Goal: Book appointment/travel/reservation

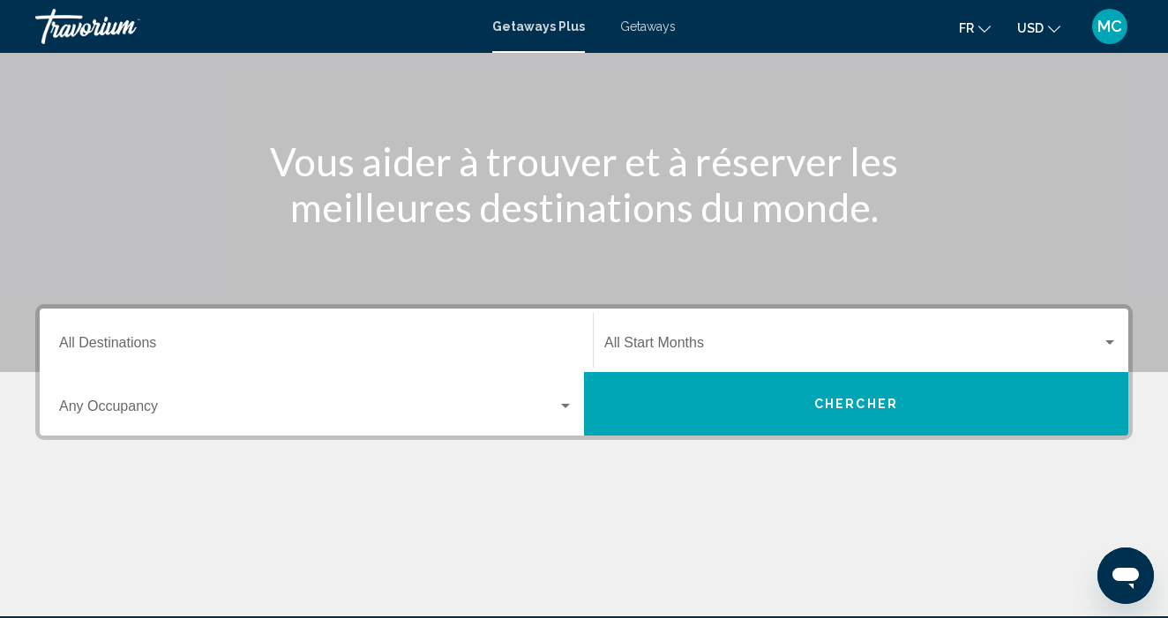
scroll to position [181, 0]
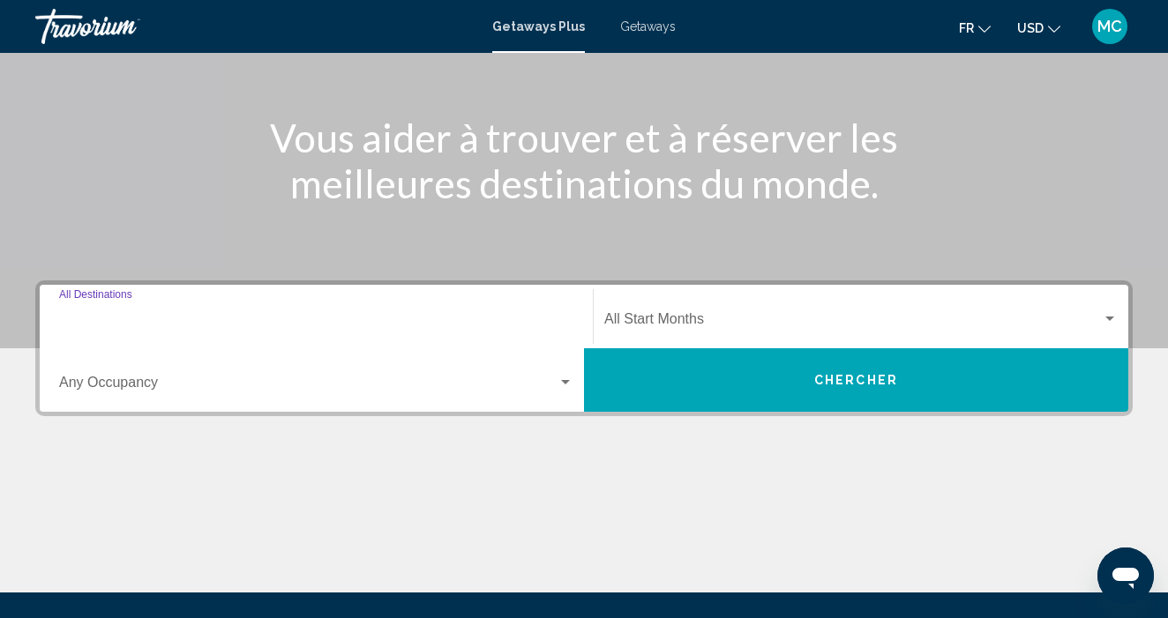
click at [131, 323] on input "Destination All Destinations" at bounding box center [316, 323] width 514 height 16
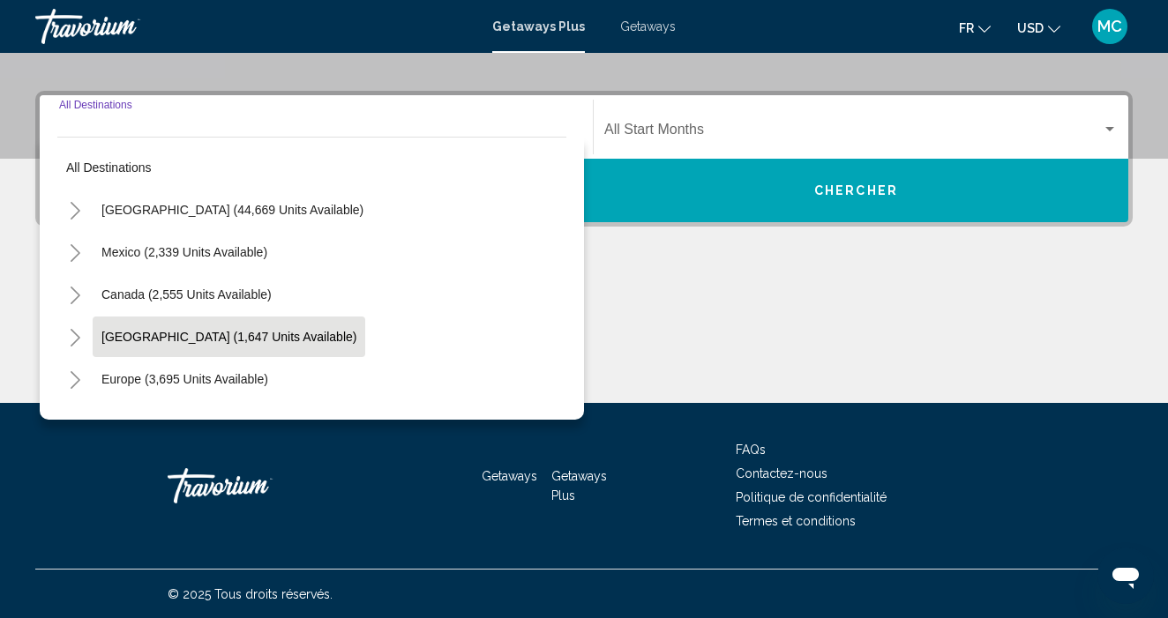
scroll to position [371, 0]
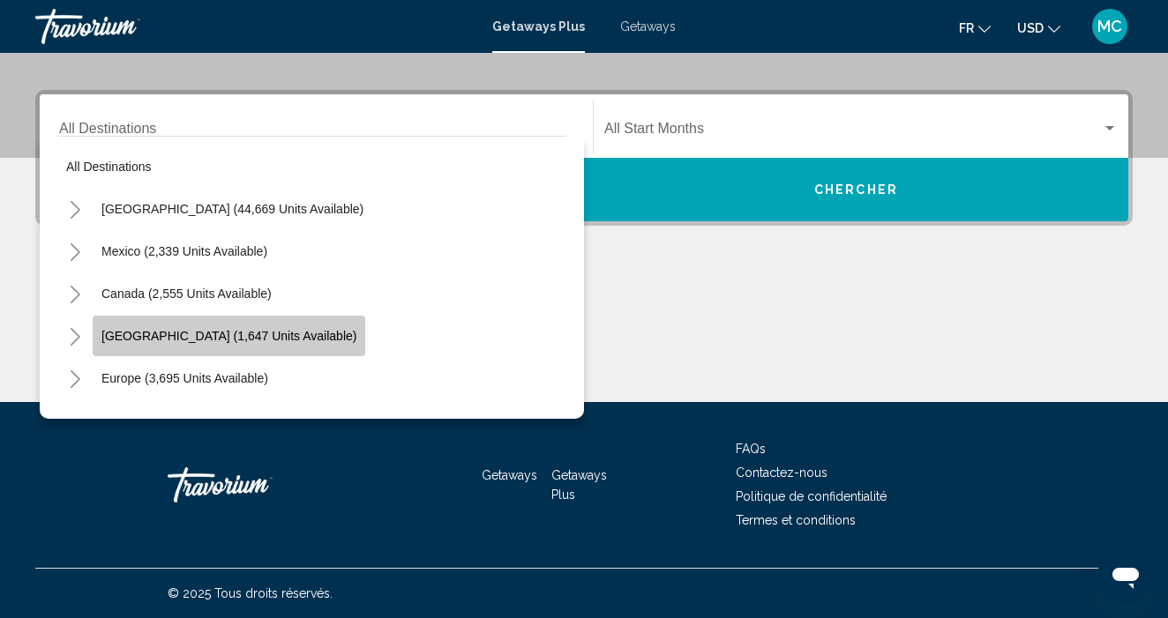
click at [162, 339] on span "Caribbean & Atlantic Islands (1,647 units available)" at bounding box center [228, 336] width 255 height 14
type input "**********"
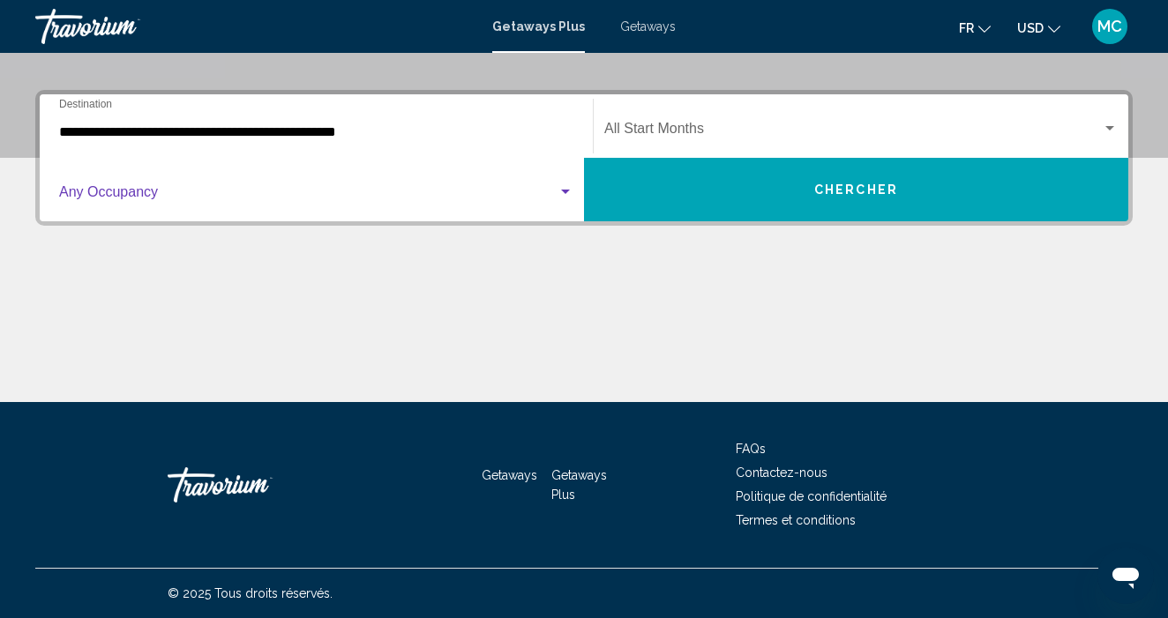
click at [139, 196] on span "Search widget" at bounding box center [308, 196] width 498 height 16
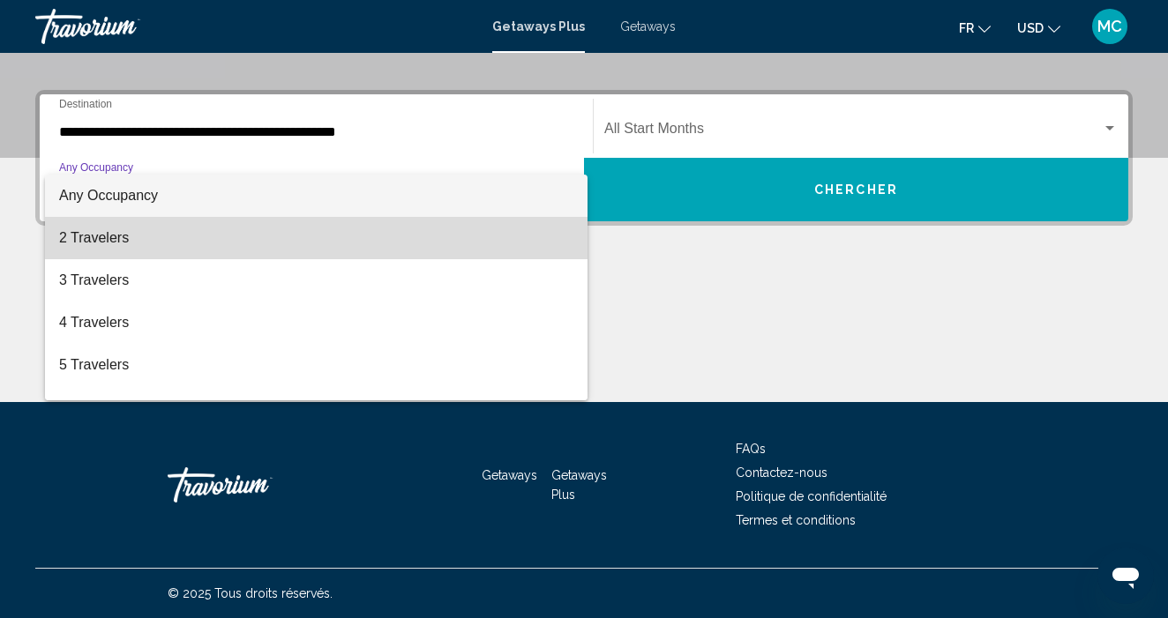
click at [118, 241] on span "2 Travelers" at bounding box center [316, 238] width 514 height 42
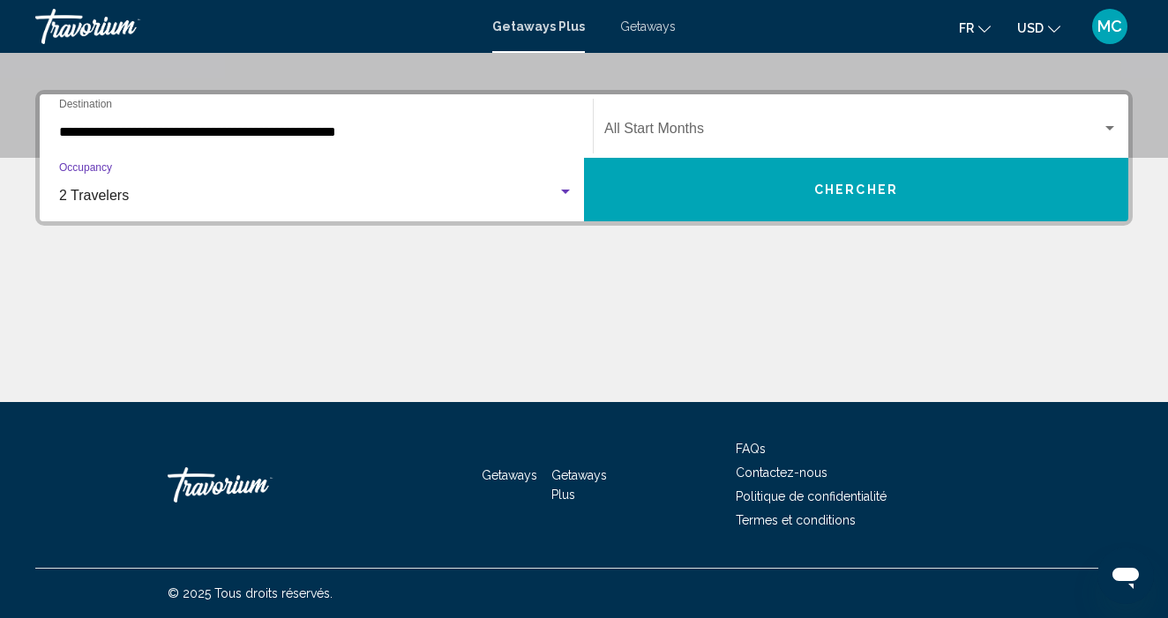
click at [704, 128] on span "Search widget" at bounding box center [852, 132] width 497 height 16
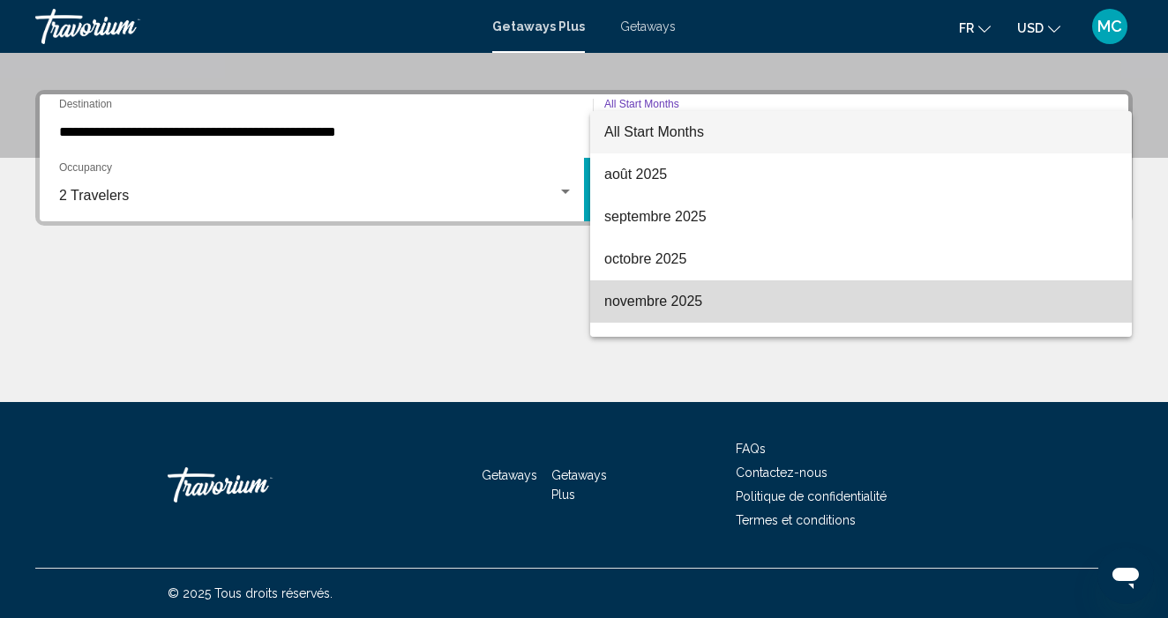
click at [684, 309] on span "novembre 2025" at bounding box center [860, 301] width 513 height 42
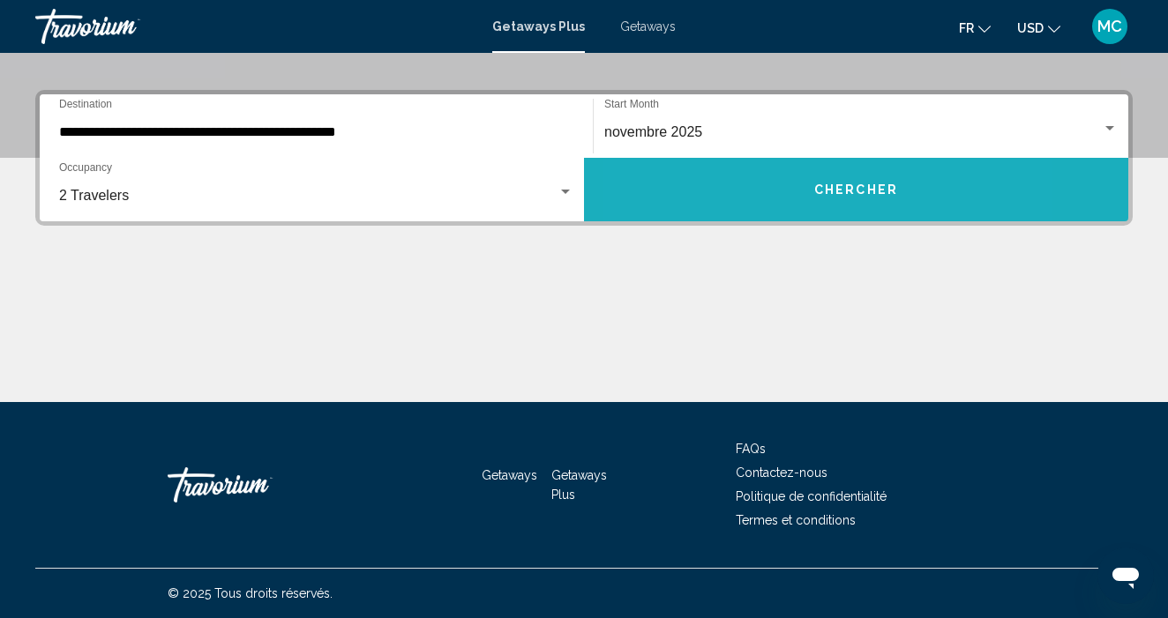
click at [754, 198] on button "Chercher" at bounding box center [856, 189] width 544 height 63
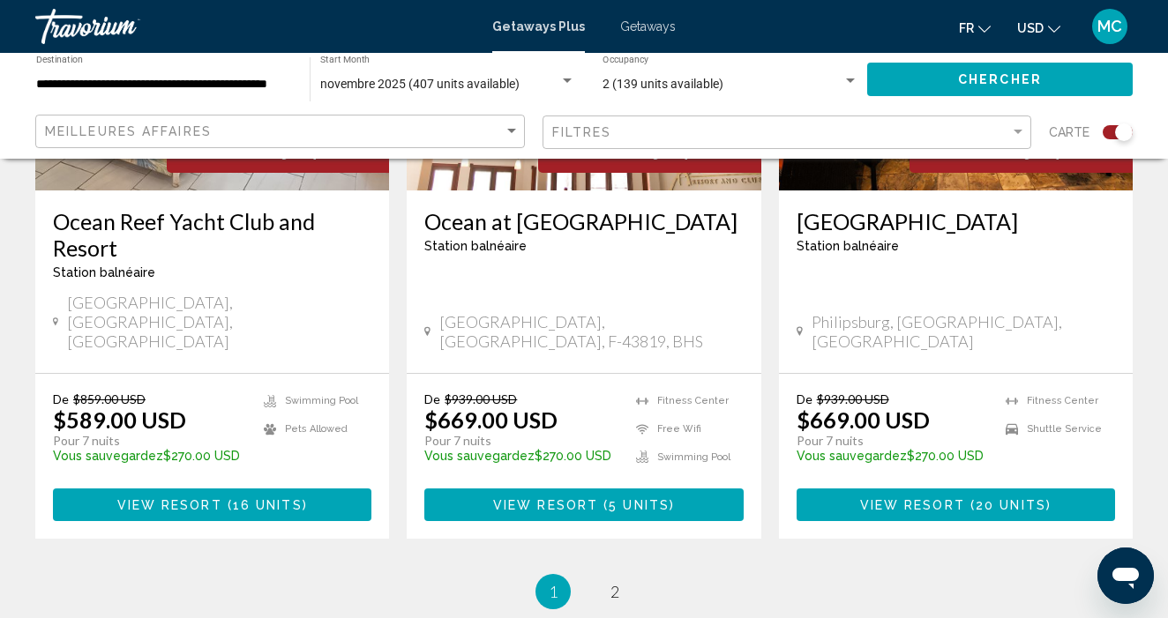
scroll to position [2791, 0]
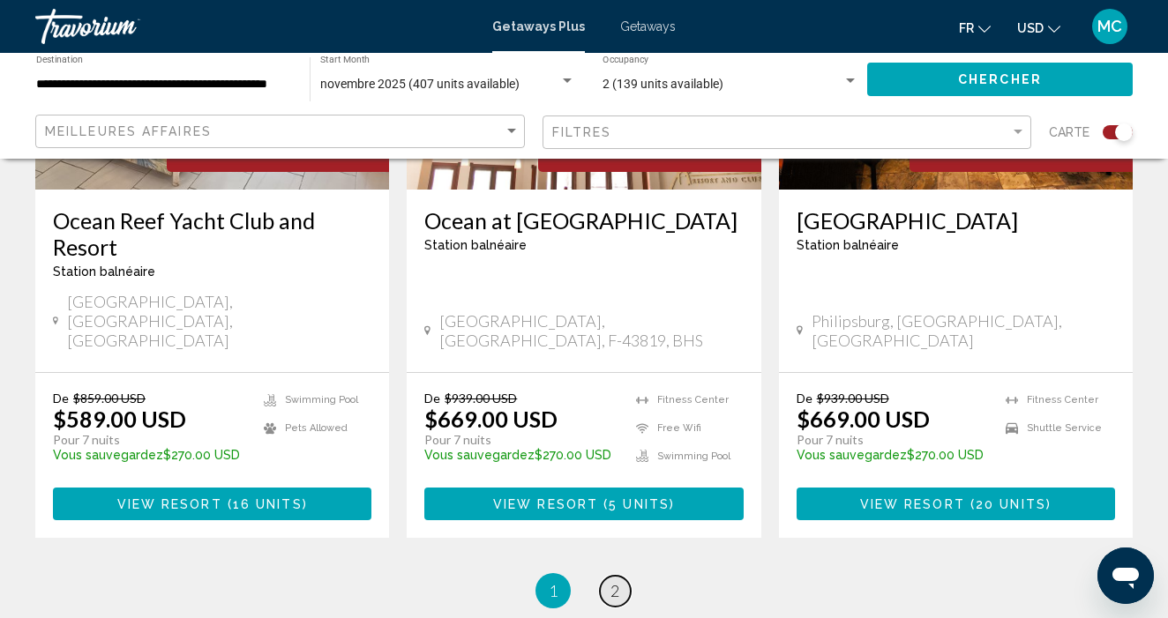
click at [615, 581] on span "2" at bounding box center [614, 590] width 9 height 19
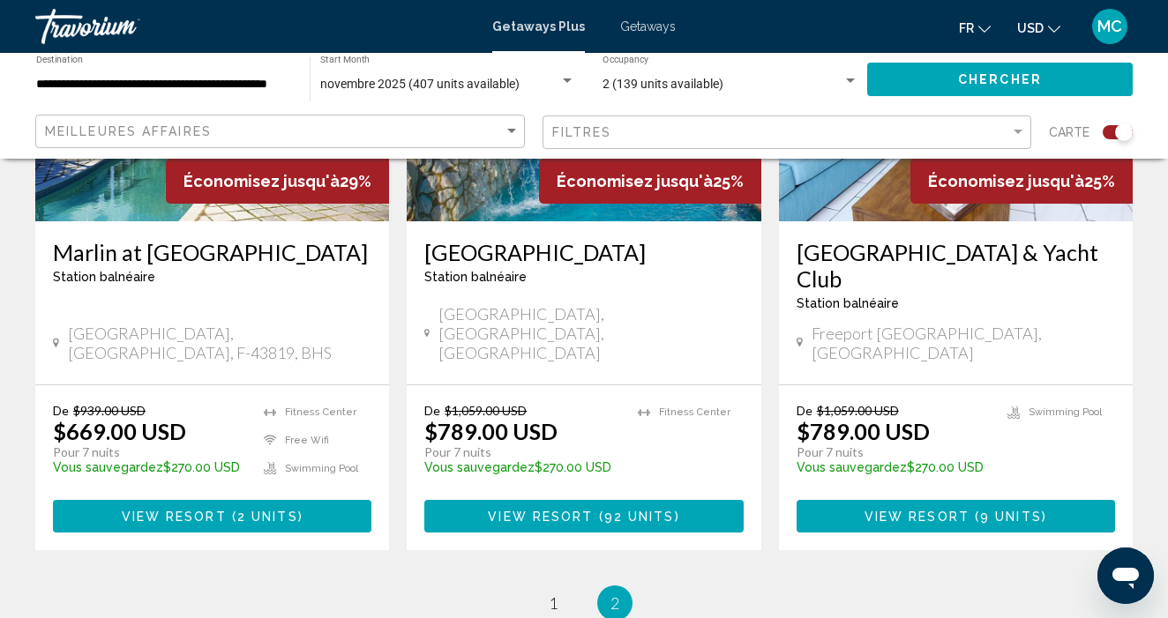
scroll to position [873, 0]
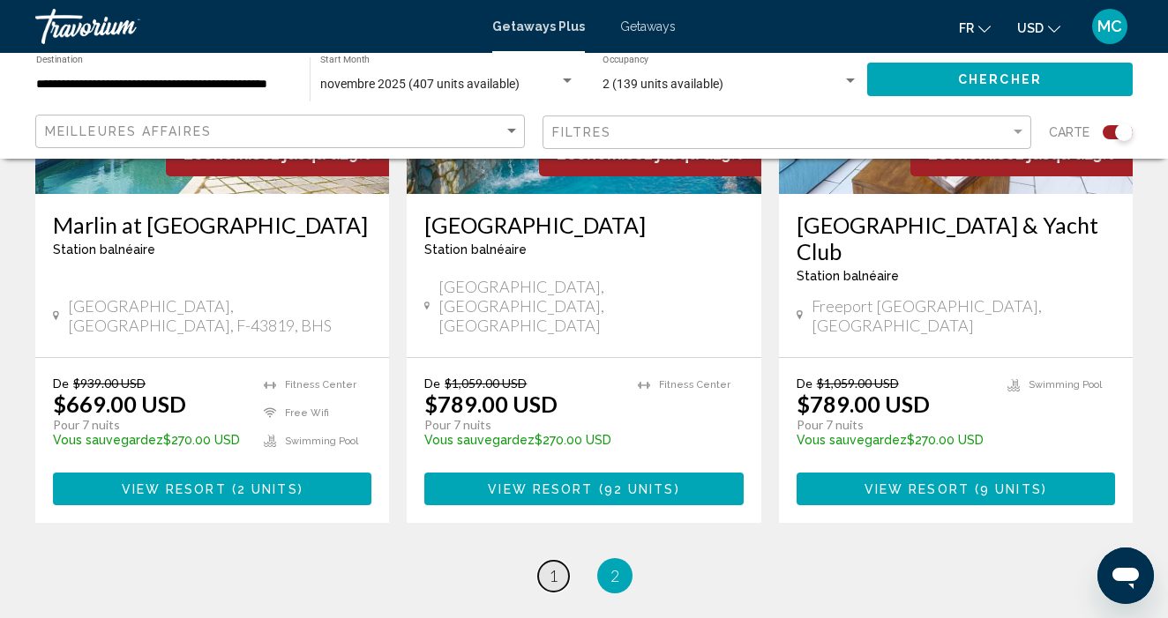
click at [556, 566] on span "1" at bounding box center [553, 575] width 9 height 19
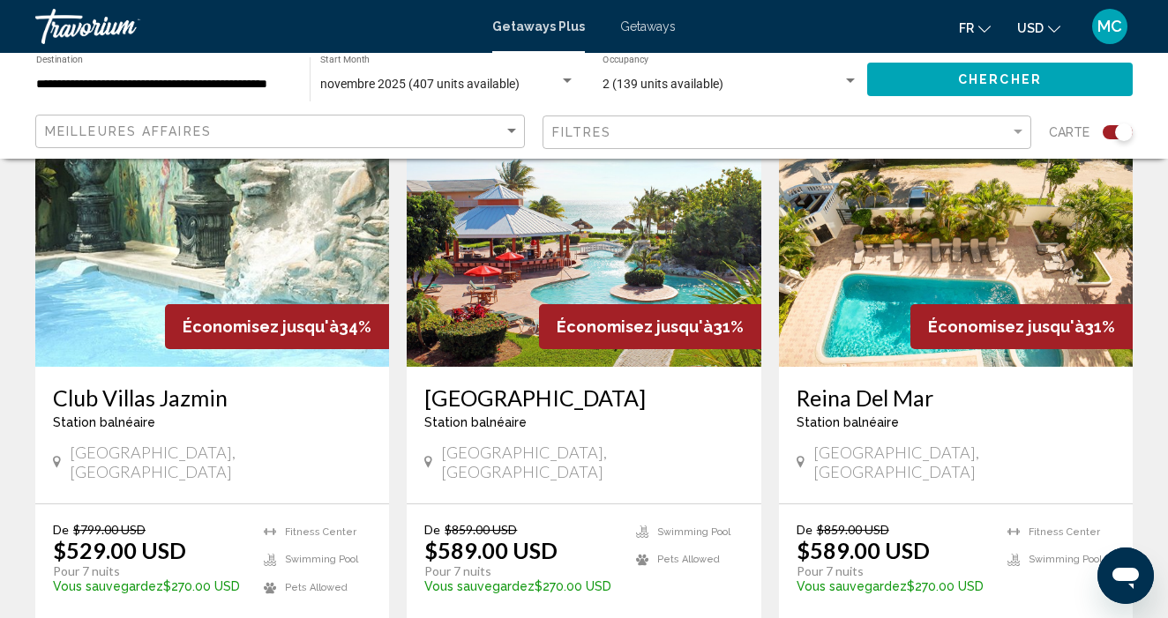
scroll to position [1347, 0]
click at [586, 223] on img "Main content" at bounding box center [584, 226] width 354 height 282
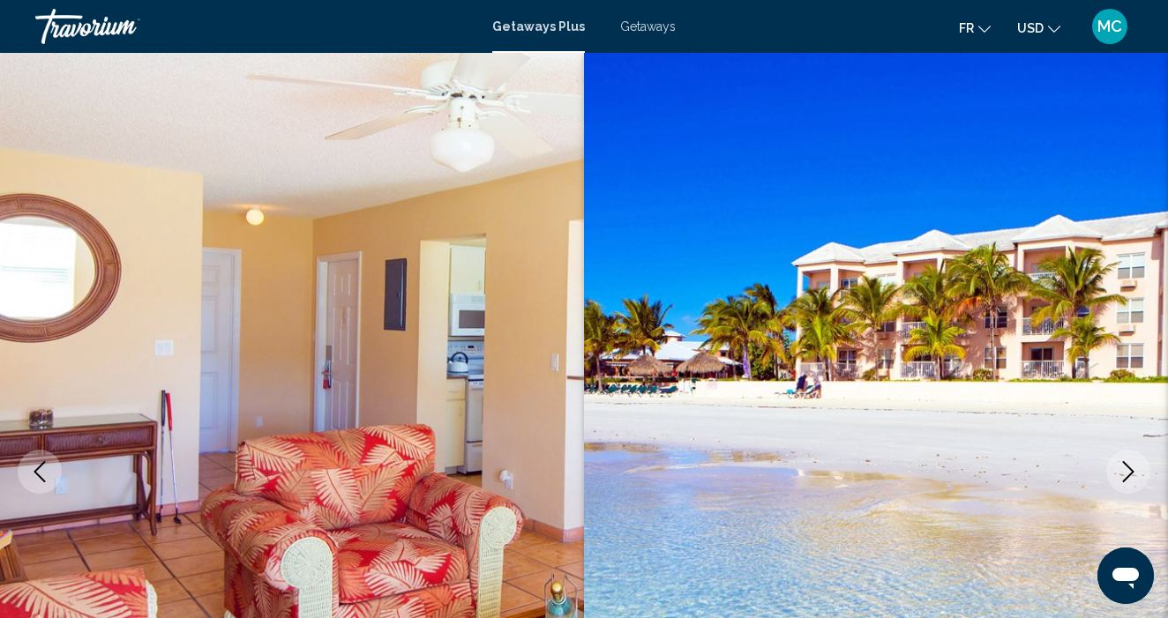
click at [1128, 477] on icon "Next image" at bounding box center [1128, 471] width 11 height 21
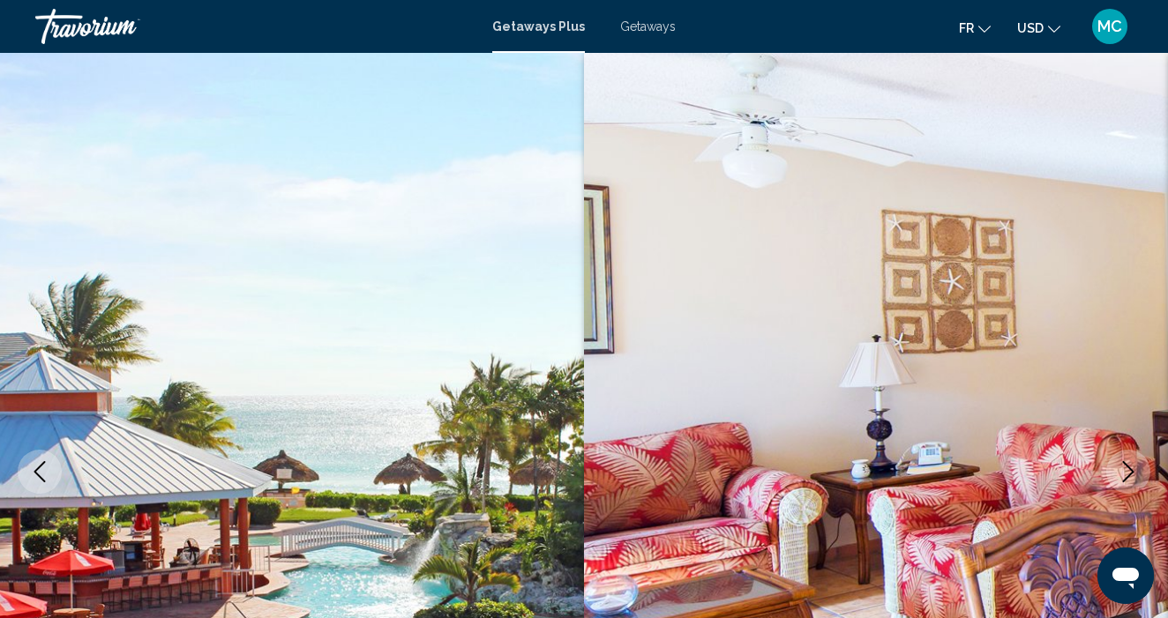
click at [1128, 478] on icon "Next image" at bounding box center [1127, 471] width 21 height 21
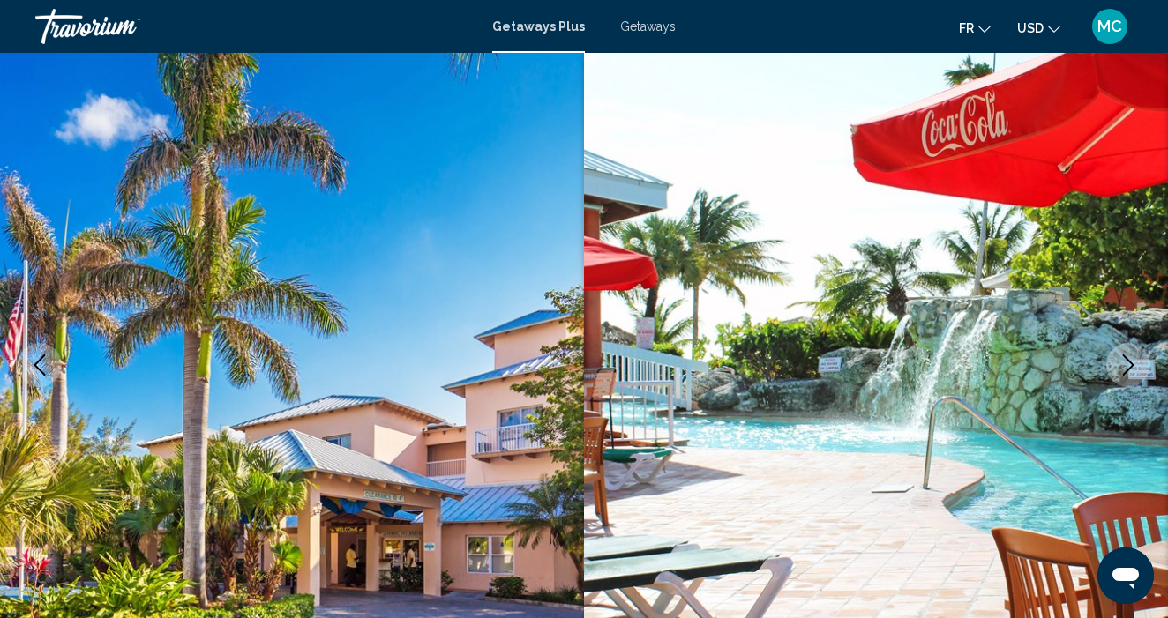
scroll to position [103, 0]
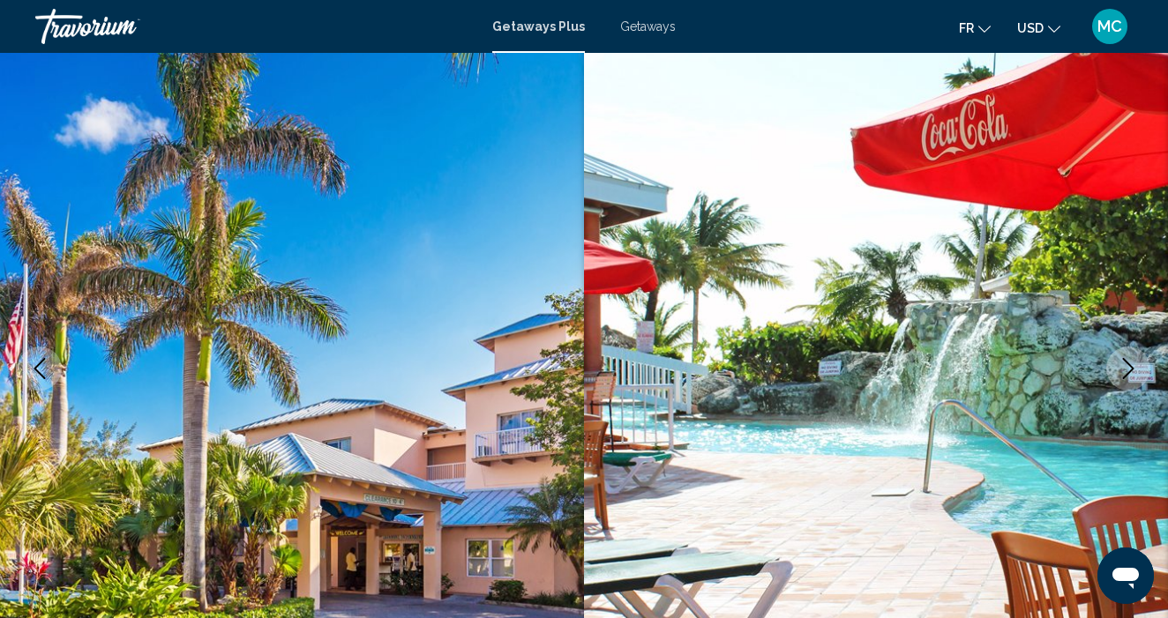
click at [1097, 452] on img "Main content" at bounding box center [876, 369] width 584 height 838
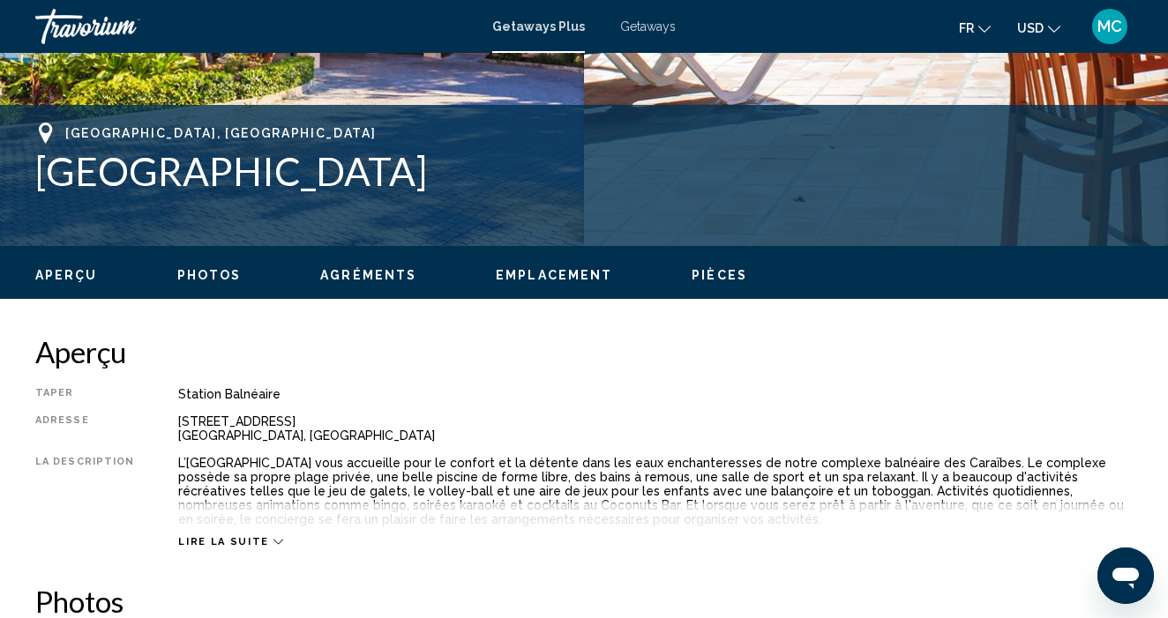
scroll to position [647, 0]
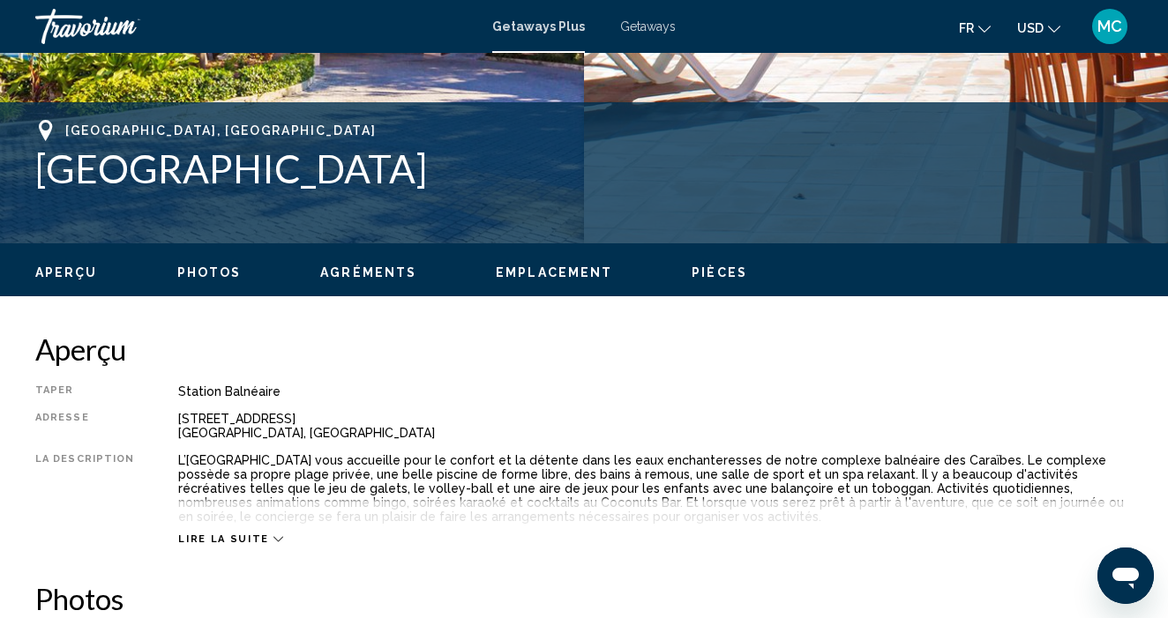
click at [203, 273] on span "Photos" at bounding box center [209, 272] width 64 height 14
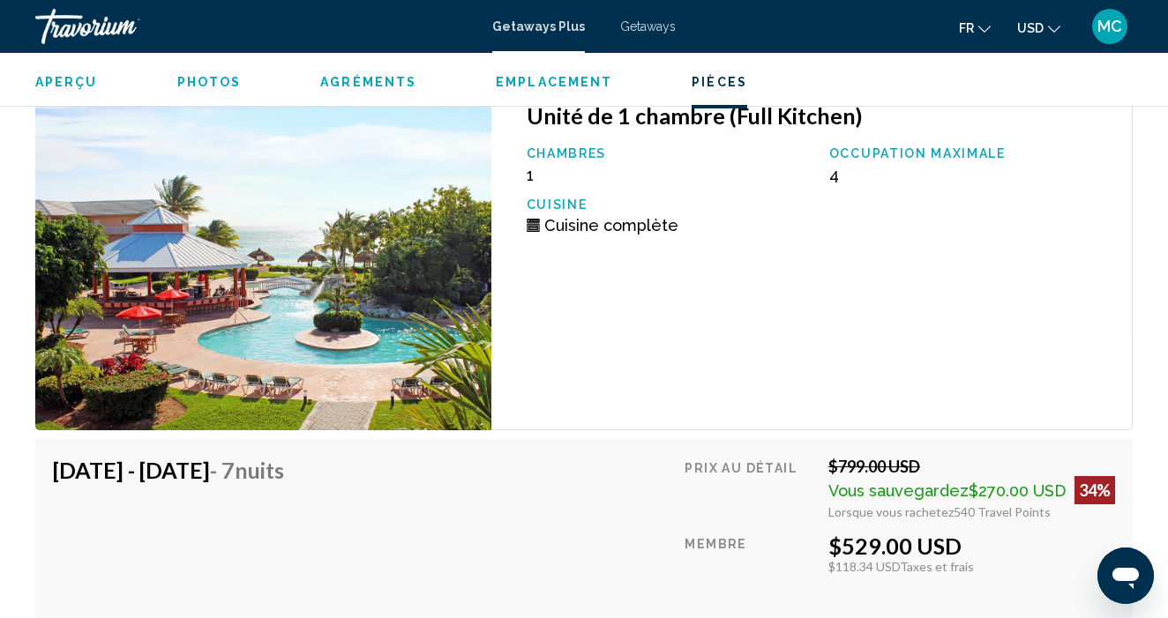
scroll to position [3240, 0]
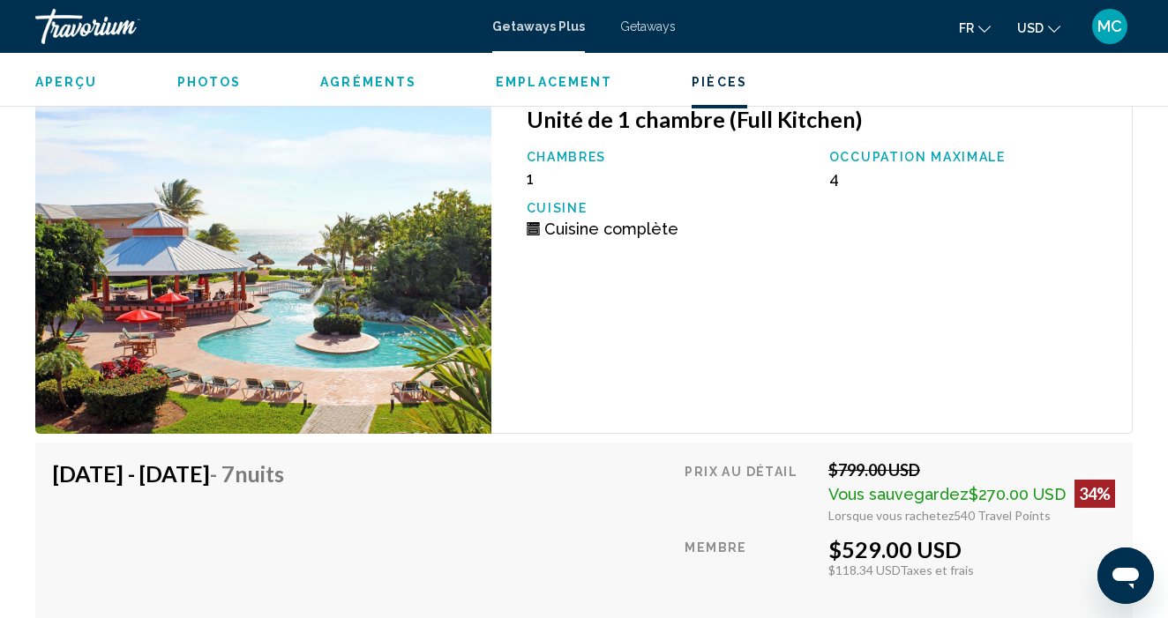
click at [203, 256] on img "Main content" at bounding box center [263, 260] width 456 height 347
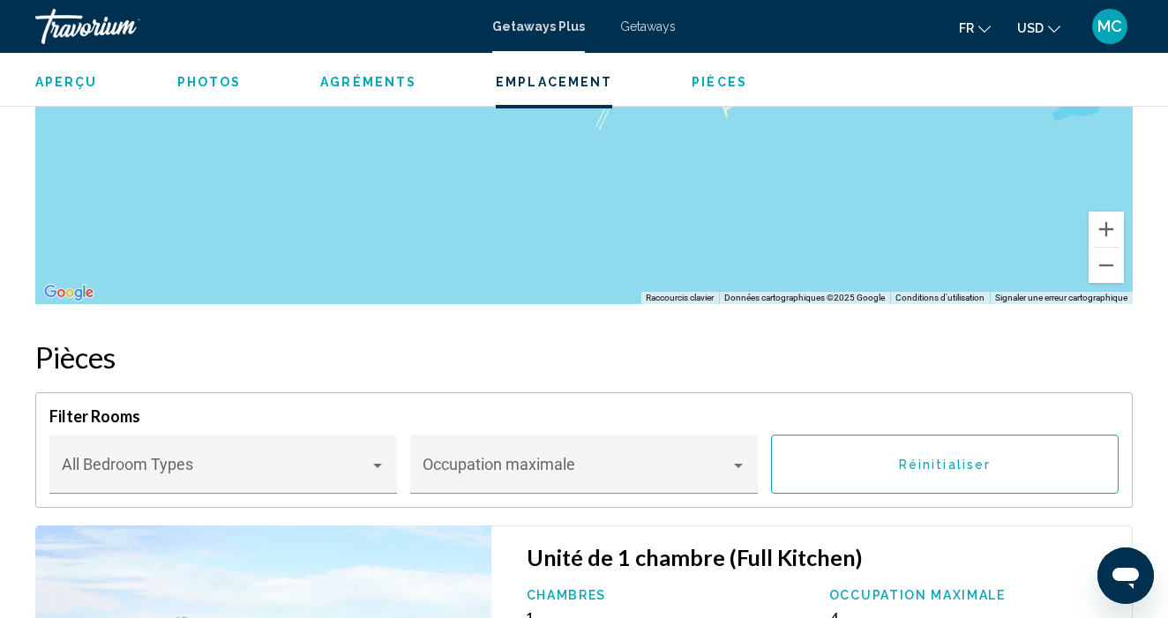
scroll to position [2788, 0]
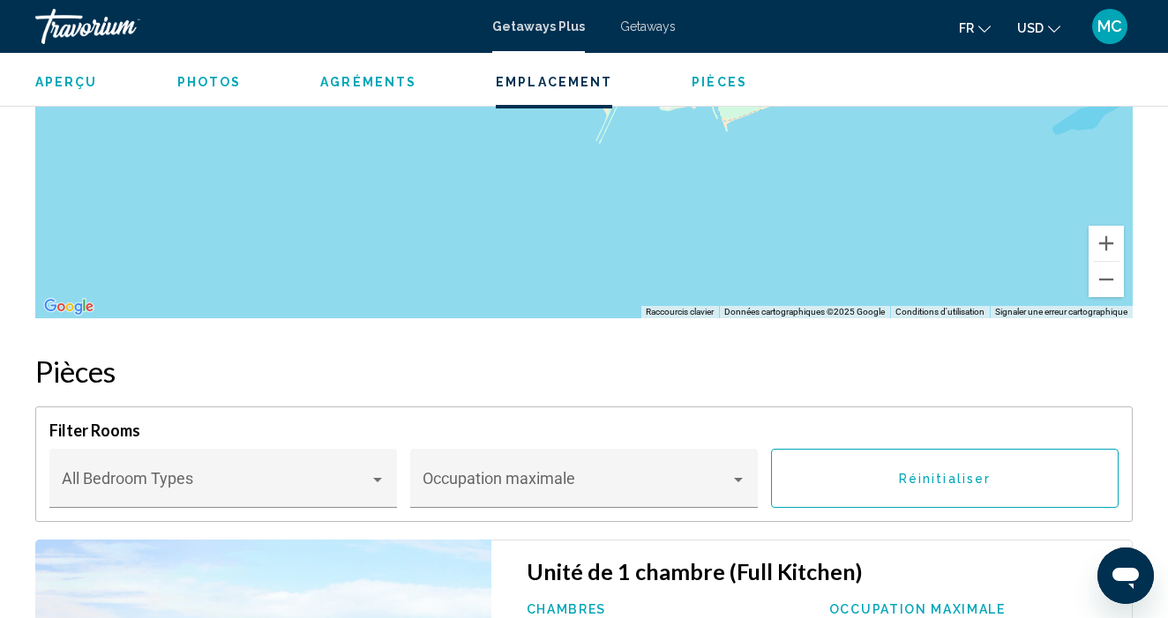
click at [703, 84] on span "Pièces" at bounding box center [719, 82] width 56 height 14
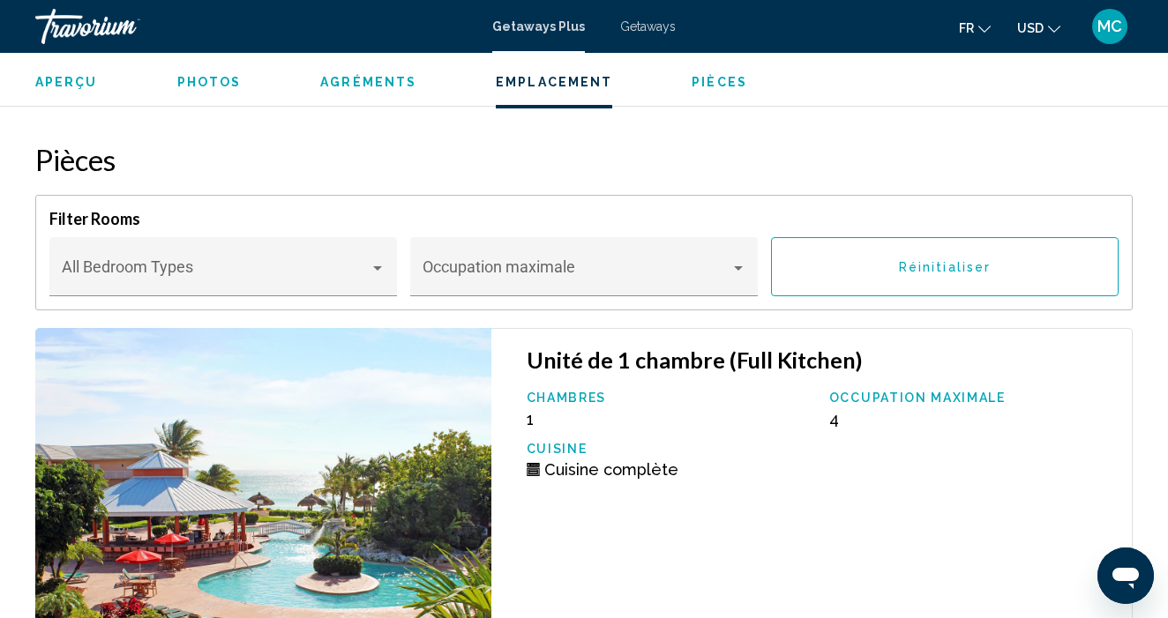
scroll to position [3036, 0]
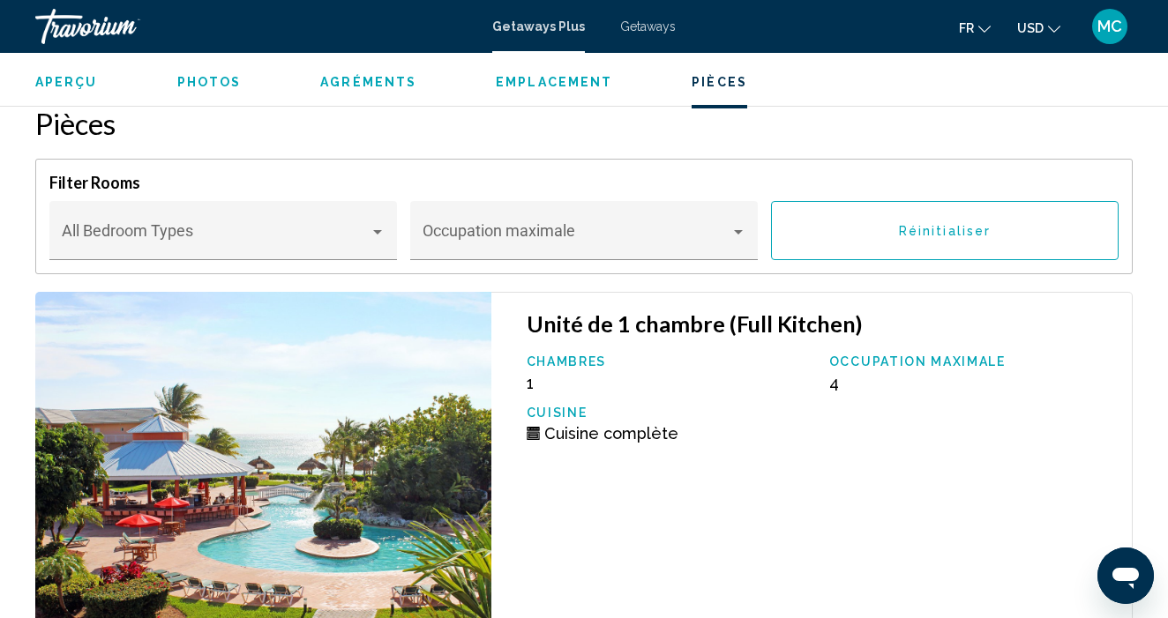
click at [459, 422] on img "Main content" at bounding box center [263, 465] width 456 height 347
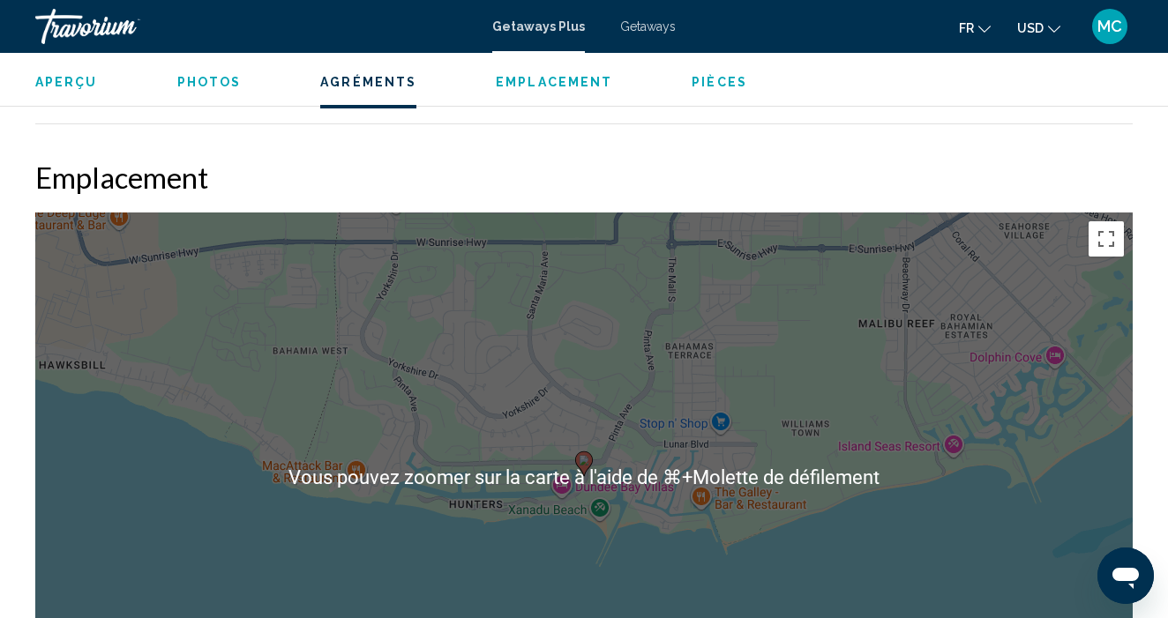
scroll to position [2364, 0]
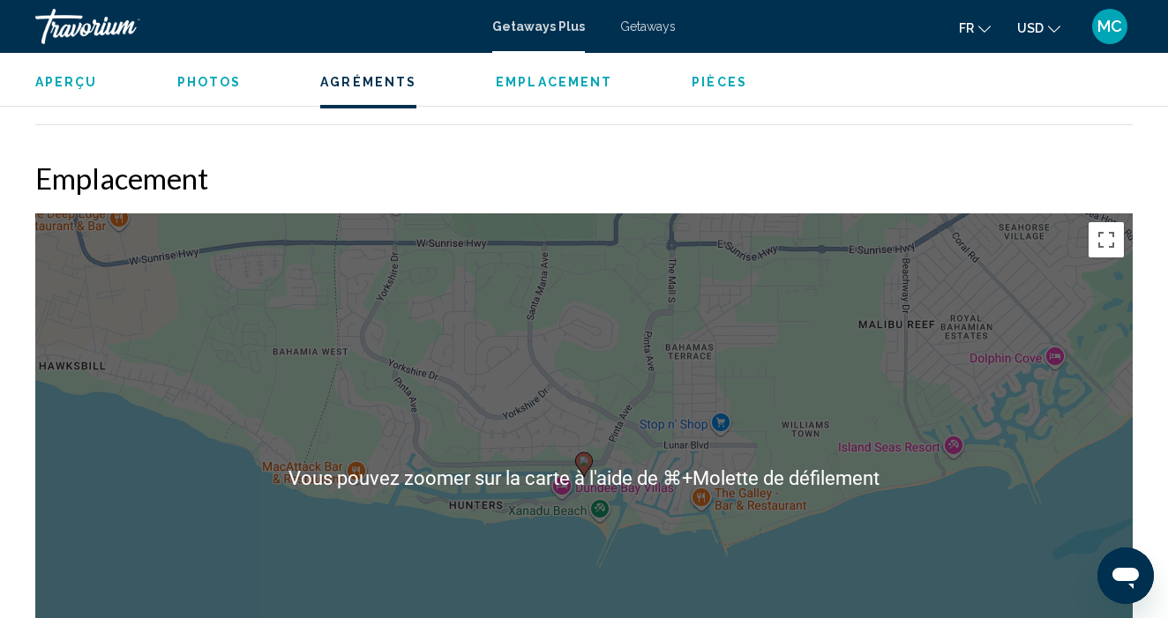
click at [61, 83] on span "Aperçu" at bounding box center [66, 82] width 63 height 14
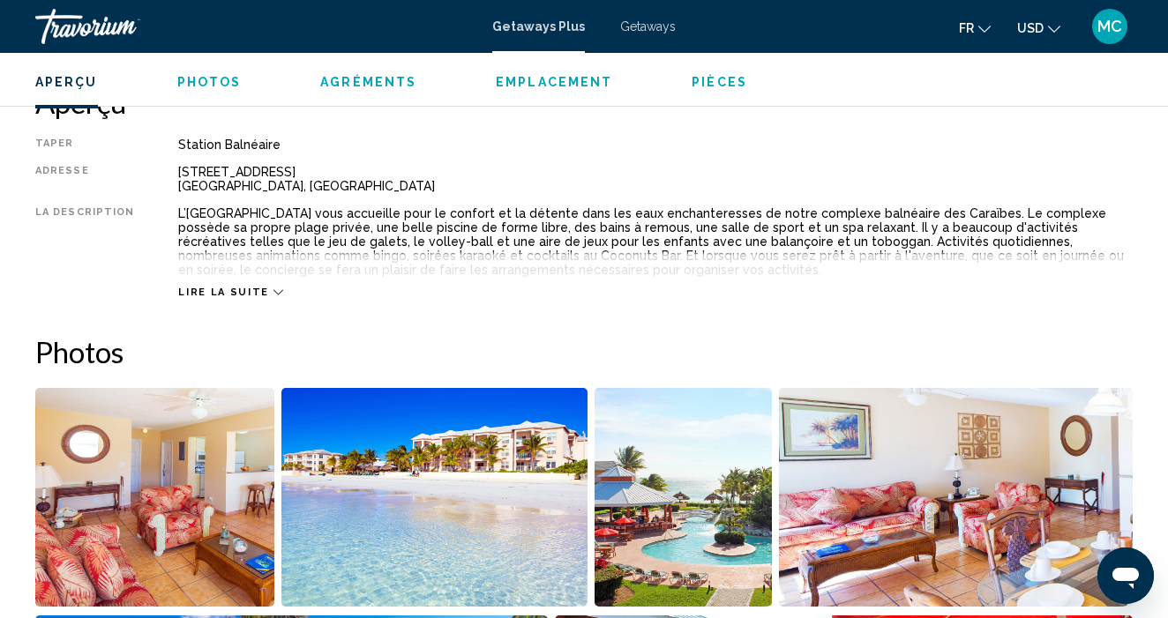
scroll to position [889, 0]
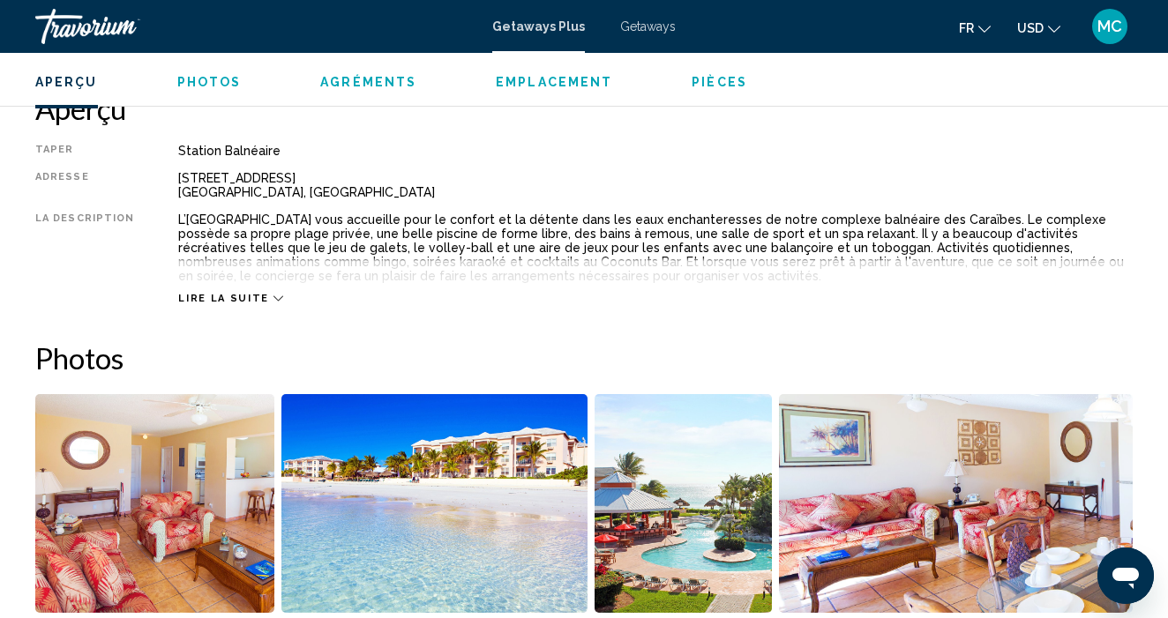
click at [273, 298] on icon "Main content" at bounding box center [278, 299] width 10 height 10
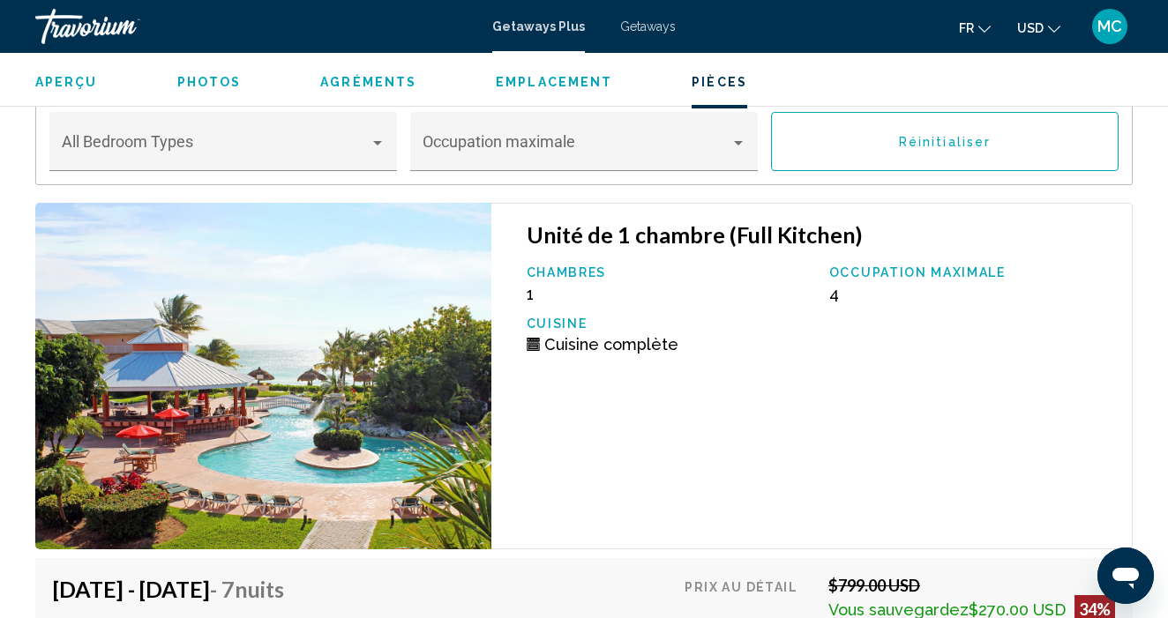
scroll to position [3125, 0]
click at [381, 145] on div "Main content" at bounding box center [377, 143] width 9 height 4
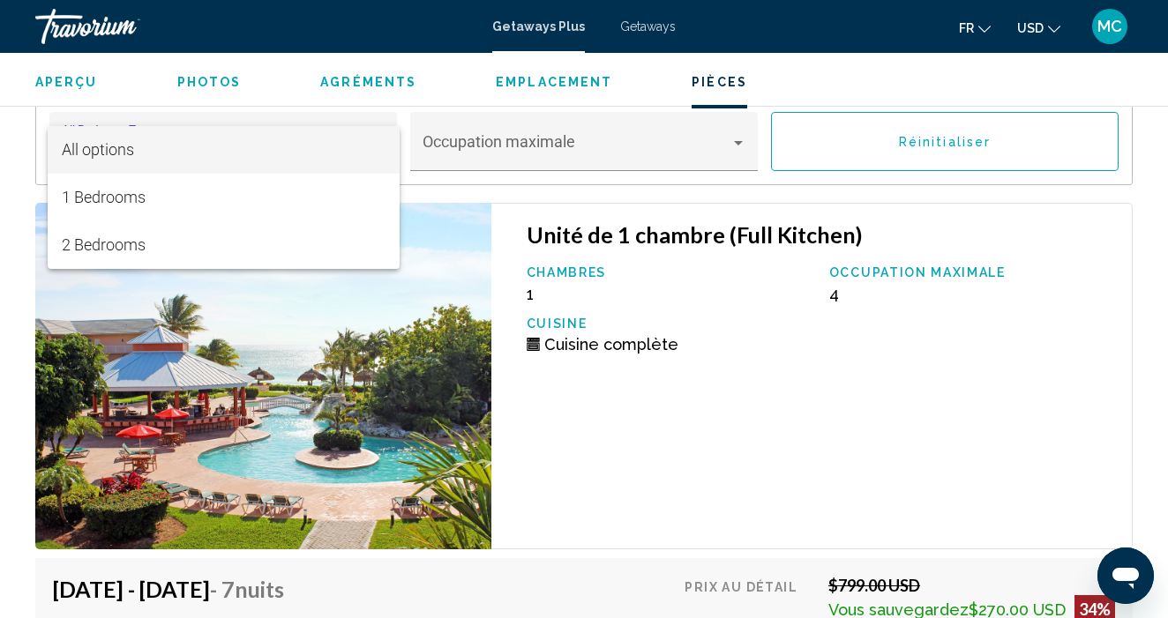
click at [635, 418] on div at bounding box center [584, 309] width 1168 height 618
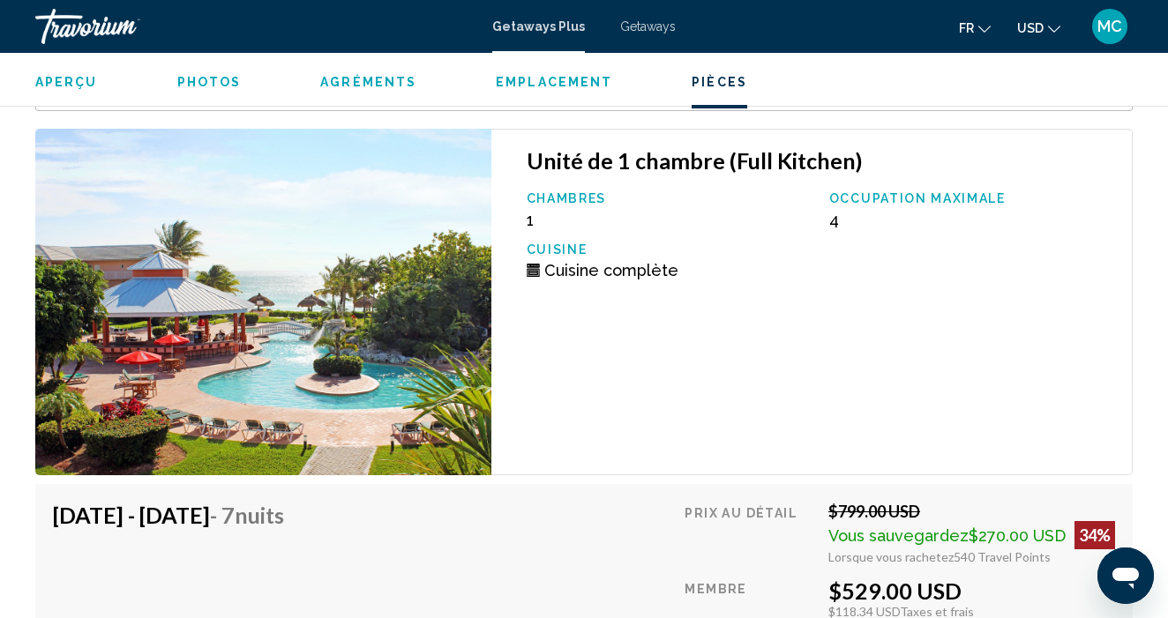
scroll to position [3196, 0]
